Goal: Task Accomplishment & Management: Use online tool/utility

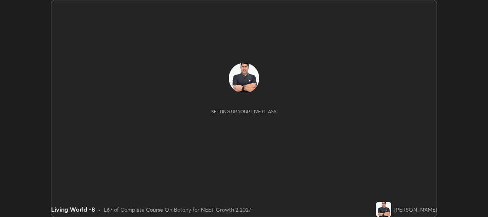
scroll to position [217, 488]
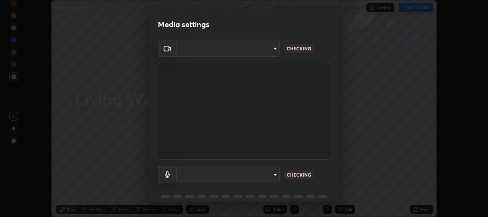
type input "b317e01ce44dabc3be8dd9fbd21c4c94838353ba5ba3926cf423050bf086703d"
type input "c3919e96a5ab5b599c6855178749ec7a7a8a003fead2dd7e2b47559334d8e3b5"
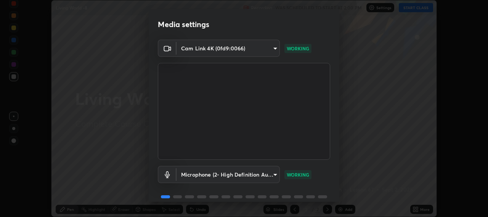
scroll to position [33, 0]
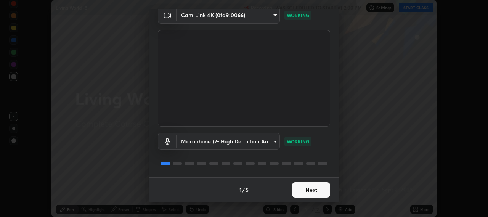
click at [310, 191] on button "Next" at bounding box center [311, 189] width 38 height 15
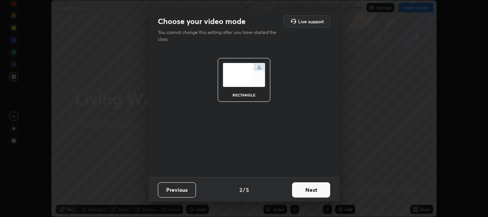
scroll to position [0, 0]
click at [317, 188] on button "Next" at bounding box center [311, 189] width 38 height 15
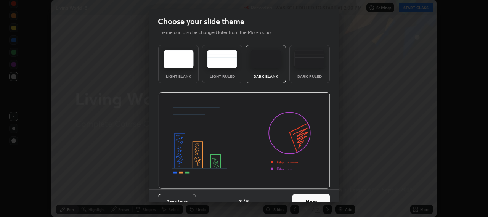
scroll to position [12, 0]
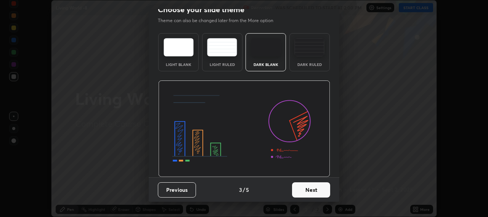
click at [318, 192] on button "Next" at bounding box center [311, 189] width 38 height 15
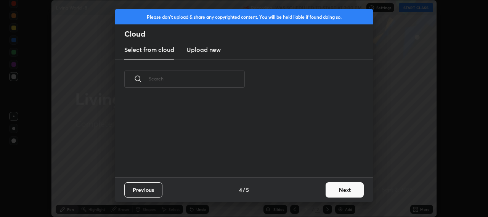
scroll to position [0, 0]
click at [345, 191] on button "Next" at bounding box center [345, 189] width 38 height 15
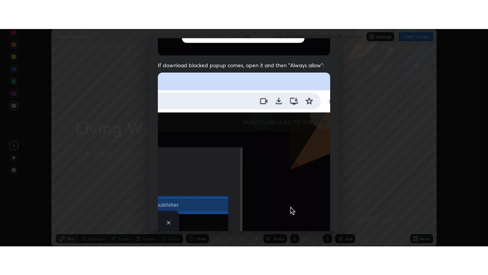
scroll to position [189, 0]
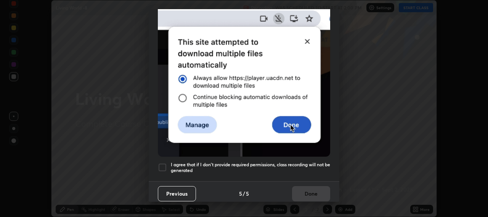
click at [163, 164] on div at bounding box center [162, 167] width 9 height 9
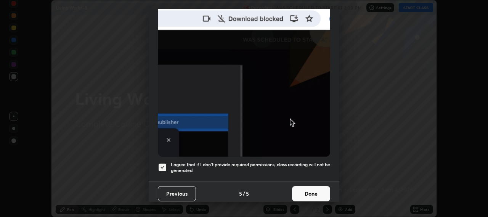
click at [314, 189] on button "Done" at bounding box center [311, 193] width 38 height 15
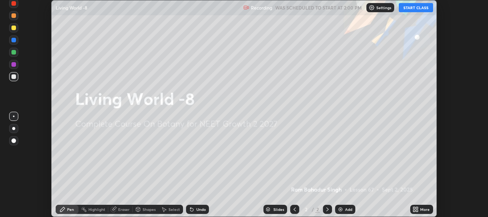
click at [412, 8] on button "START CLASS" at bounding box center [416, 7] width 34 height 9
click at [415, 209] on icon at bounding box center [414, 208] width 2 height 2
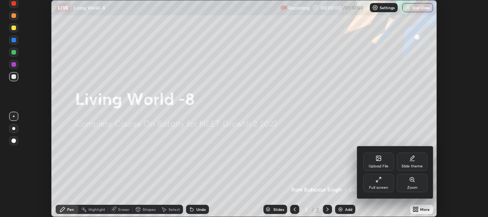
click at [378, 184] on div "Full screen" at bounding box center [379, 183] width 31 height 18
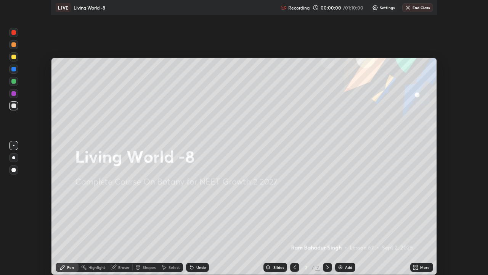
scroll to position [275, 488]
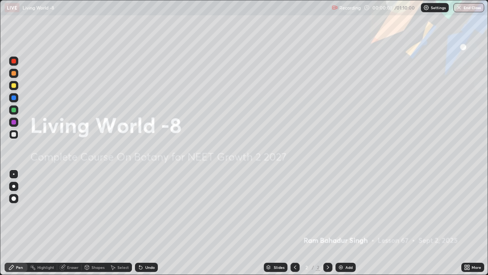
click at [341, 217] on img at bounding box center [341, 267] width 6 height 6
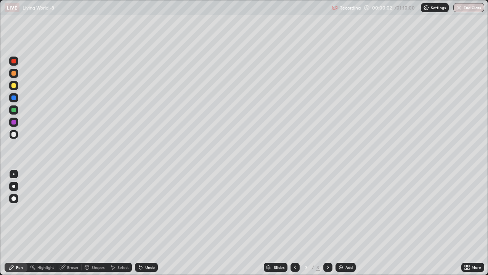
click at [341, 217] on img at bounding box center [341, 267] width 6 height 6
click at [342, 217] on img at bounding box center [341, 267] width 6 height 6
click at [339, 217] on img at bounding box center [341, 267] width 6 height 6
click at [340, 217] on img at bounding box center [341, 267] width 6 height 6
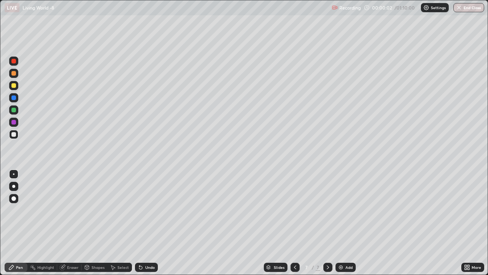
click at [339, 217] on img at bounding box center [341, 267] width 6 height 6
click at [336, 217] on div "Add" at bounding box center [346, 266] width 20 height 9
click at [338, 217] on img at bounding box center [341, 267] width 6 height 6
click at [294, 217] on icon at bounding box center [295, 267] width 6 height 6
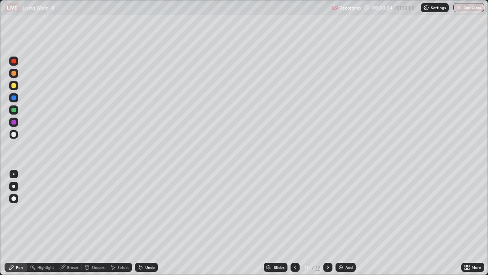
click at [294, 217] on icon at bounding box center [295, 267] width 6 height 6
click at [293, 217] on icon at bounding box center [295, 267] width 6 height 6
click at [294, 217] on icon at bounding box center [295, 267] width 6 height 6
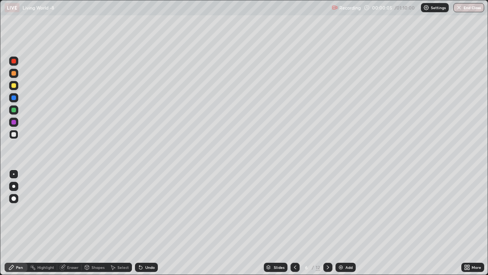
click at [293, 217] on icon at bounding box center [295, 267] width 6 height 6
click at [295, 217] on icon at bounding box center [295, 267] width 6 height 6
click at [293, 217] on icon at bounding box center [295, 267] width 6 height 6
click at [16, 86] on div at bounding box center [13, 85] width 5 height 5
click at [327, 217] on icon at bounding box center [328, 267] width 6 height 6
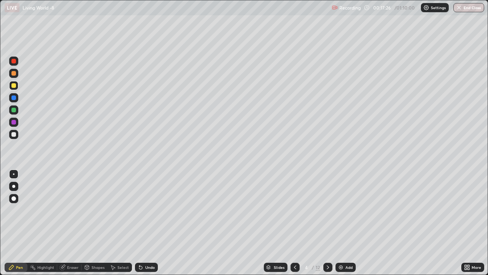
click at [323, 217] on div at bounding box center [327, 266] width 9 height 15
click at [327, 217] on icon at bounding box center [328, 267] width 6 height 6
click at [328, 217] on icon at bounding box center [328, 267] width 2 height 4
click at [327, 217] on icon at bounding box center [328, 267] width 2 height 4
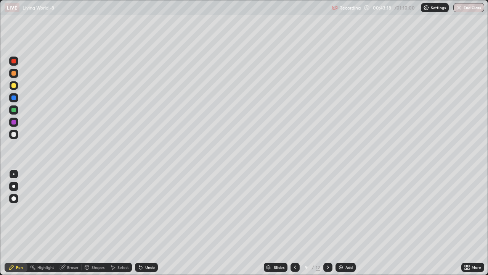
click at [291, 217] on div at bounding box center [295, 266] width 9 height 9
click at [328, 217] on icon at bounding box center [328, 267] width 6 height 6
click at [294, 217] on icon at bounding box center [295, 267] width 6 height 6
click at [328, 217] on div at bounding box center [327, 266] width 9 height 9
click at [295, 217] on icon at bounding box center [295, 267] width 6 height 6
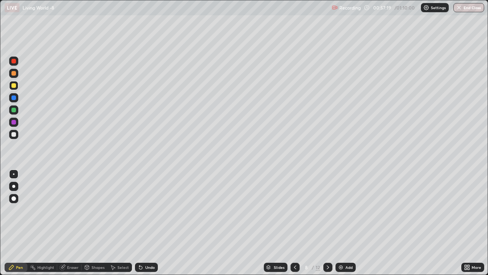
click at [459, 8] on img "button" at bounding box center [459, 8] width 6 height 6
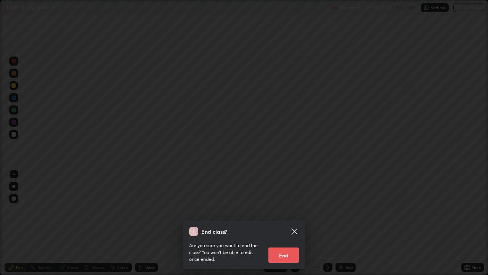
click at [290, 217] on button "End" at bounding box center [284, 254] width 31 height 15
